Goal: Use online tool/utility: Use online tool/utility

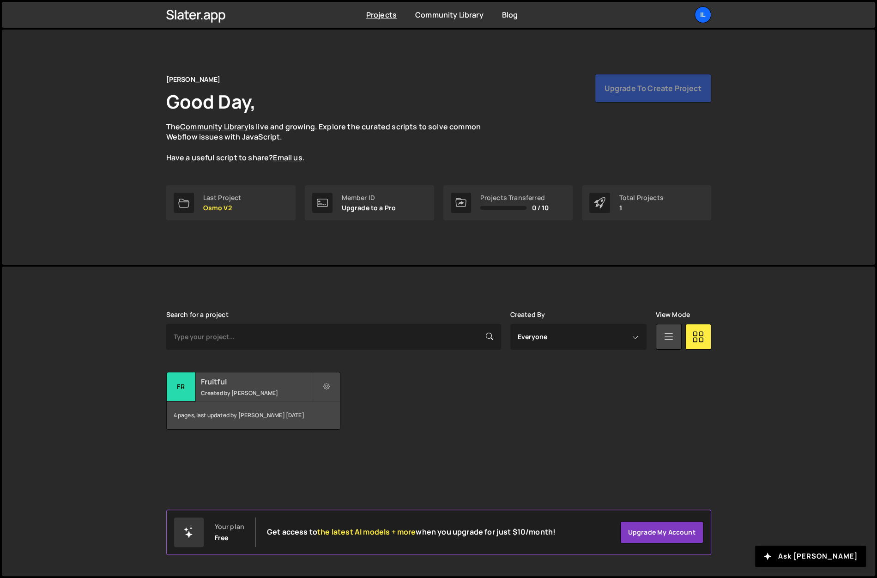
click at [274, 386] on div "Fruitful Created by Ilja van Eck" at bounding box center [253, 386] width 173 height 29
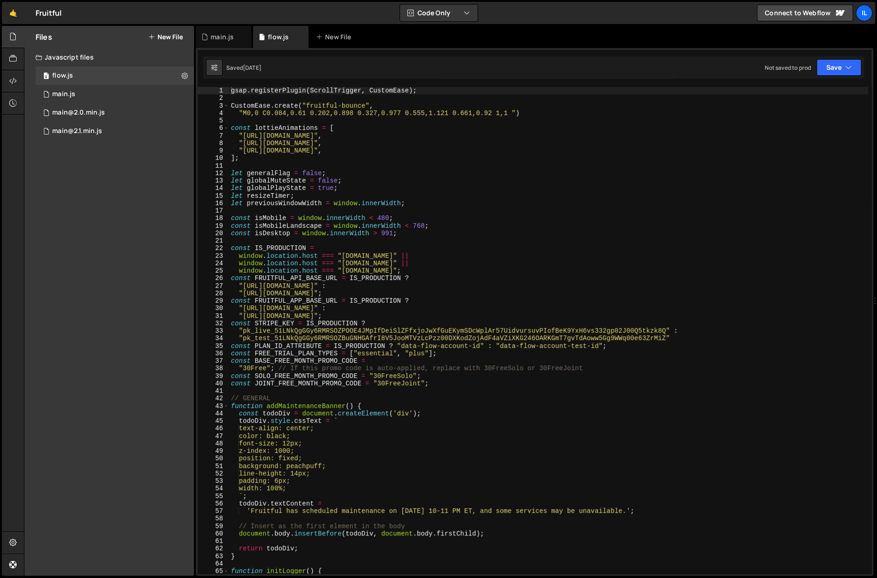
type textarea "function addMaintenanceBanner() {"
click at [455, 402] on div "gsap . registerPlugin ( ScrollTrigger , CustomEase ) ; CustomEase . create ( "f…" at bounding box center [548, 338] width 639 height 502
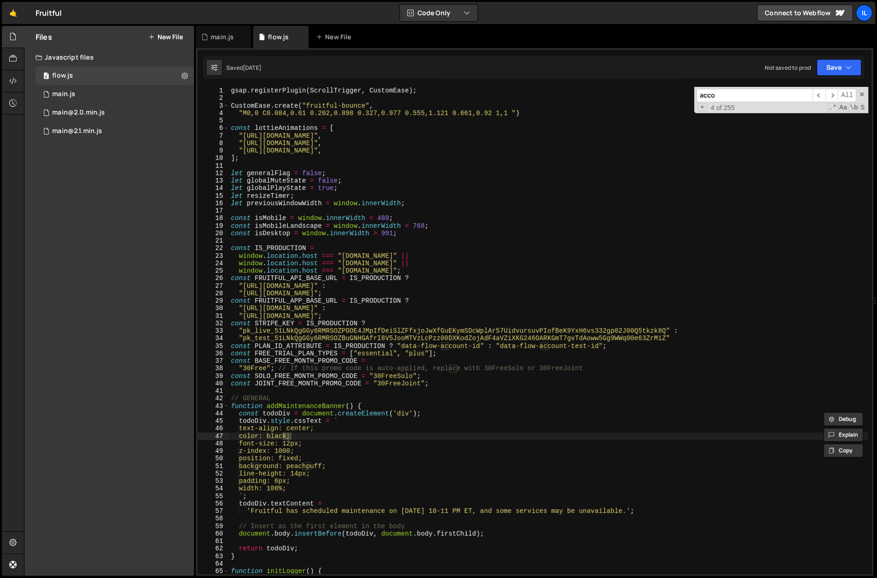
scroll to position [6341, 0]
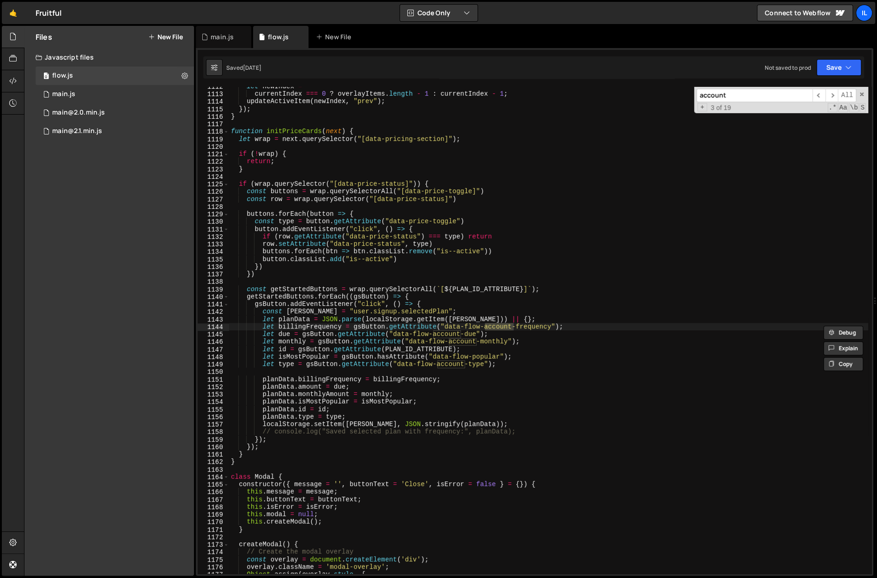
type input "account"
type textarea "localStorage.setItem([PERSON_NAME], JSON.stringify(planData));"
click at [589, 425] on div "let newIndex = currentIndex === 0 ? overlayItems . length - 1 : currentIndex - …" at bounding box center [548, 334] width 639 height 502
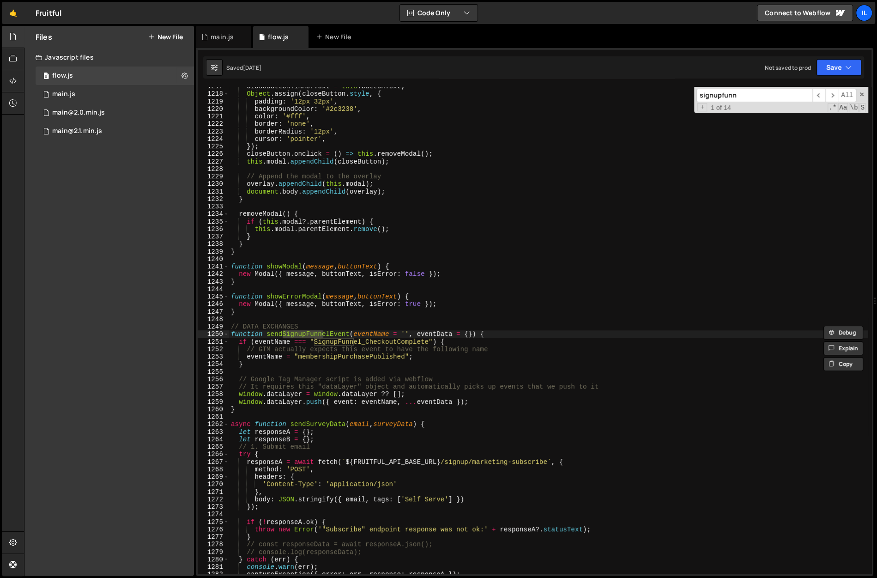
scroll to position [6939, 0]
type input "signupfunn"
